Goal: Check status: Check status

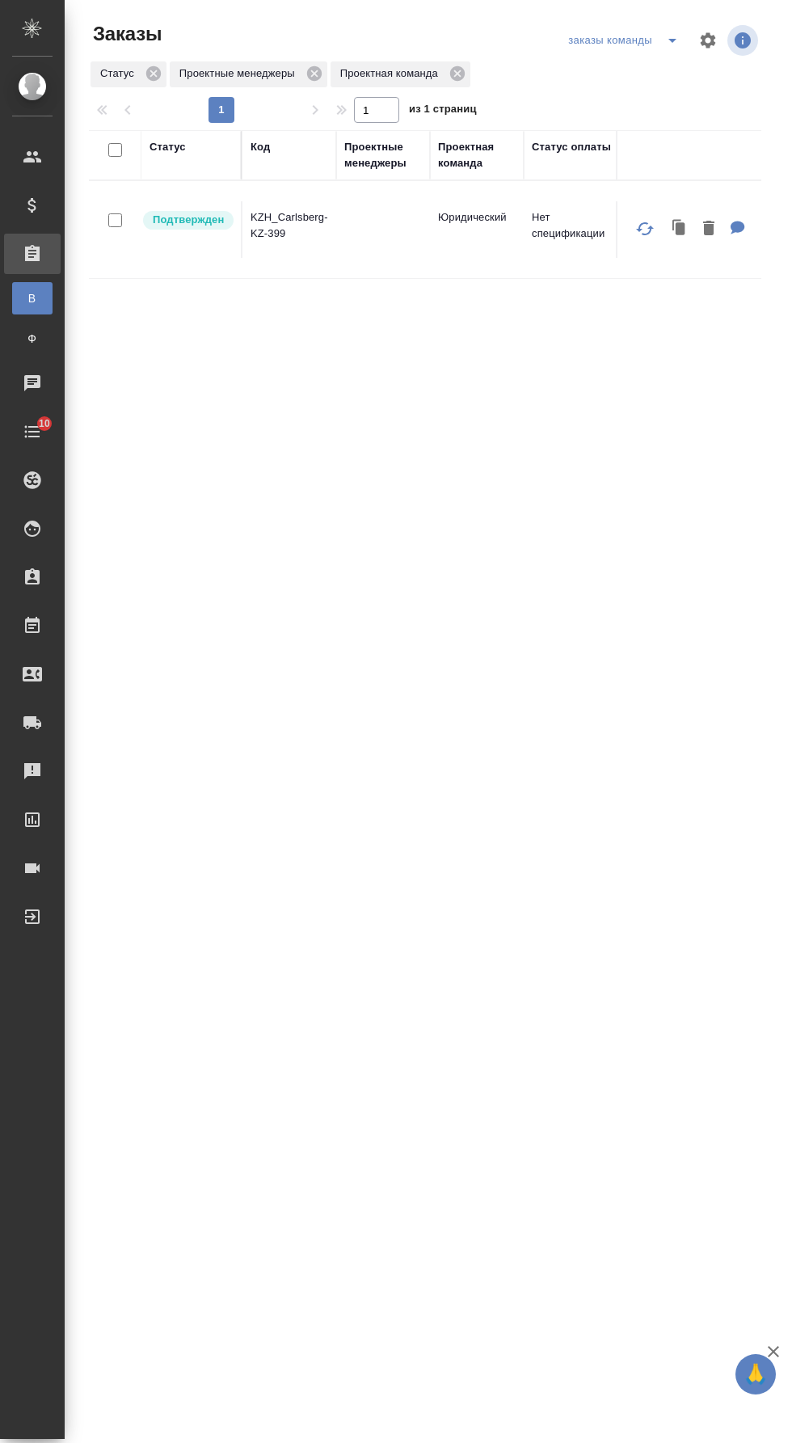
click at [673, 40] on icon "split button" at bounding box center [673, 41] width 8 height 4
click at [656, 64] on li "мои заказы" at bounding box center [623, 73] width 129 height 26
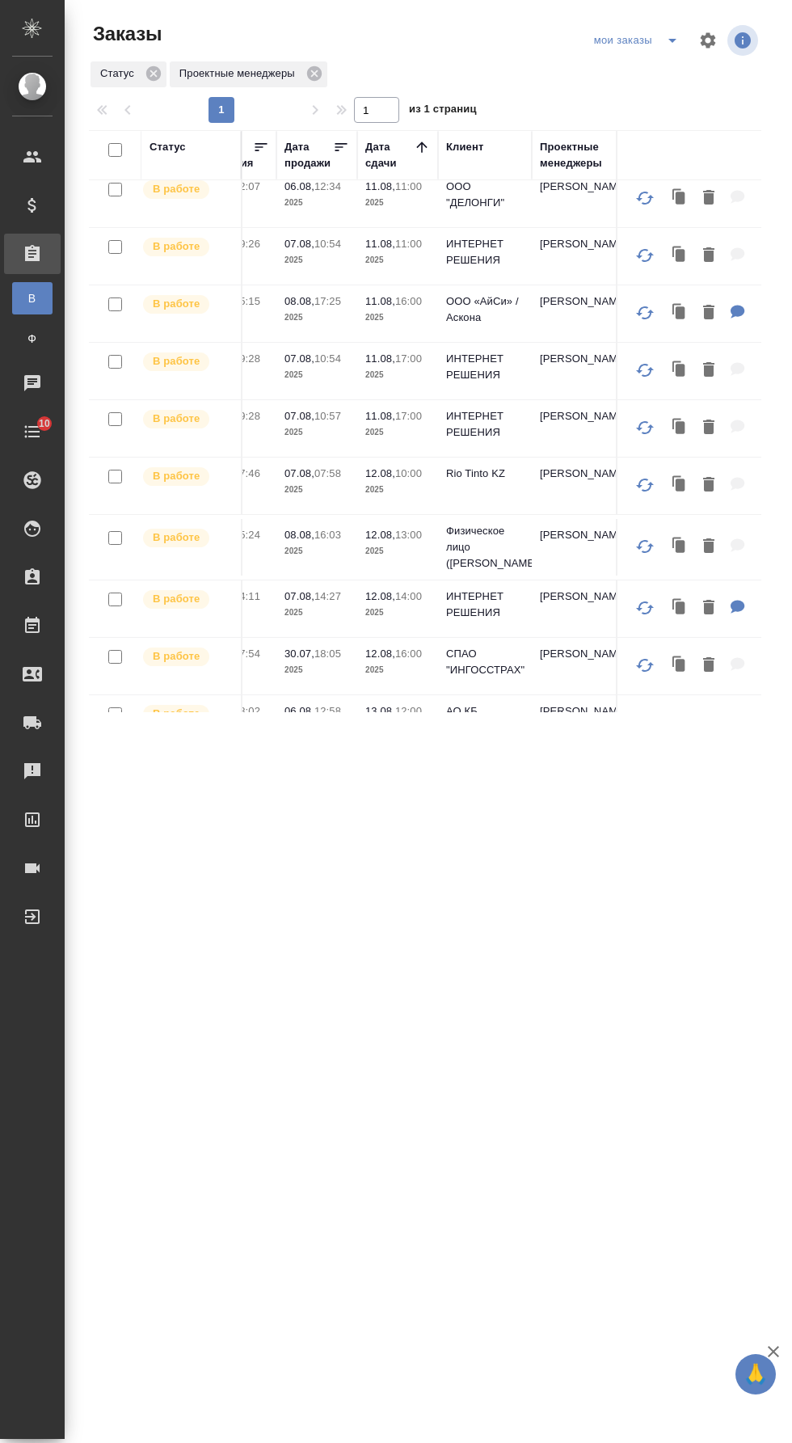
scroll to position [11, 0]
